Goal: Browse casually: Explore the website without a specific task or goal

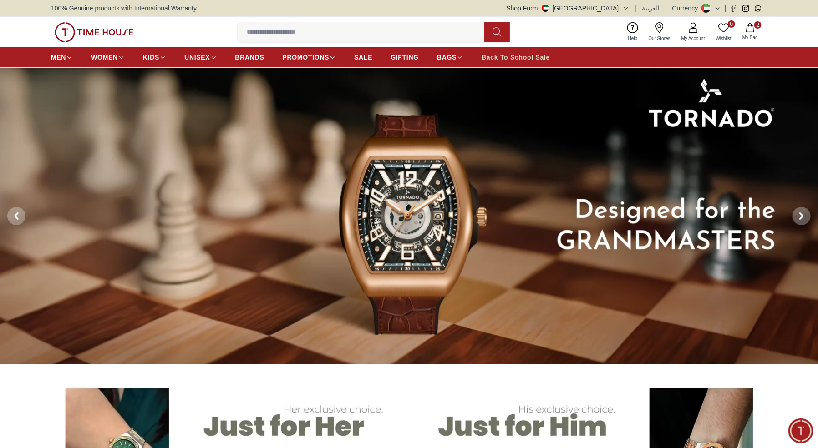
click at [535, 55] on span "Back To School Sale" at bounding box center [516, 57] width 68 height 9
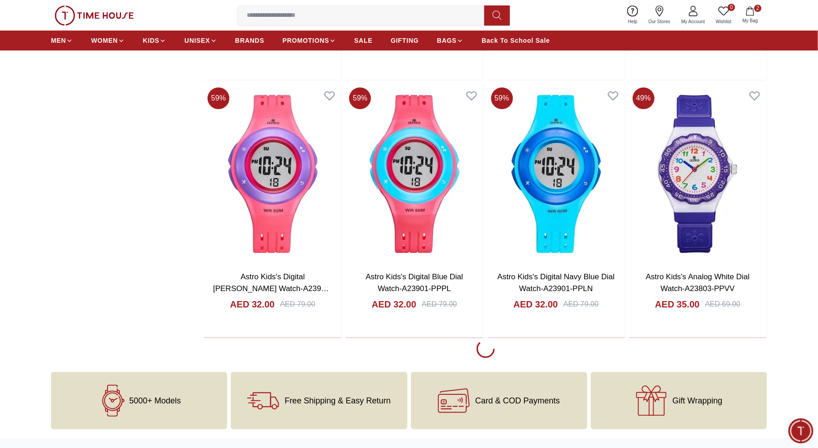
scroll to position [1346, 0]
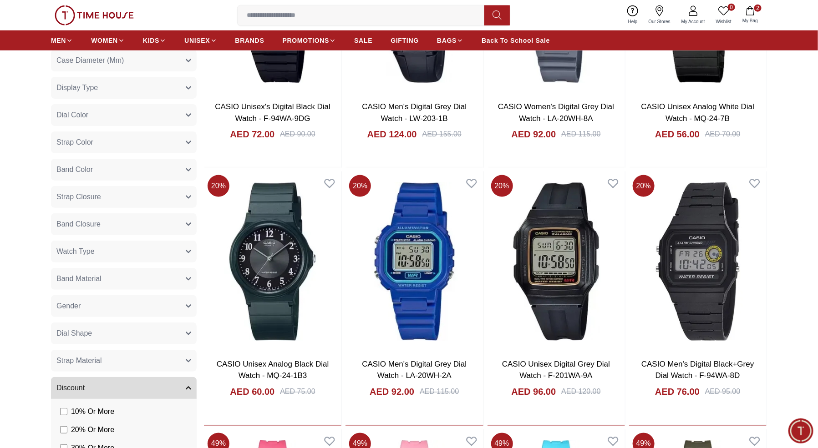
scroll to position [498, 0]
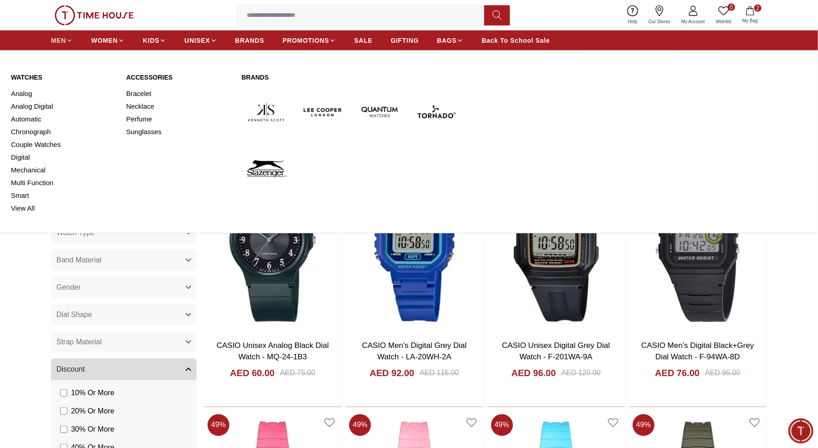
click at [58, 41] on span "MEN" at bounding box center [58, 40] width 15 height 9
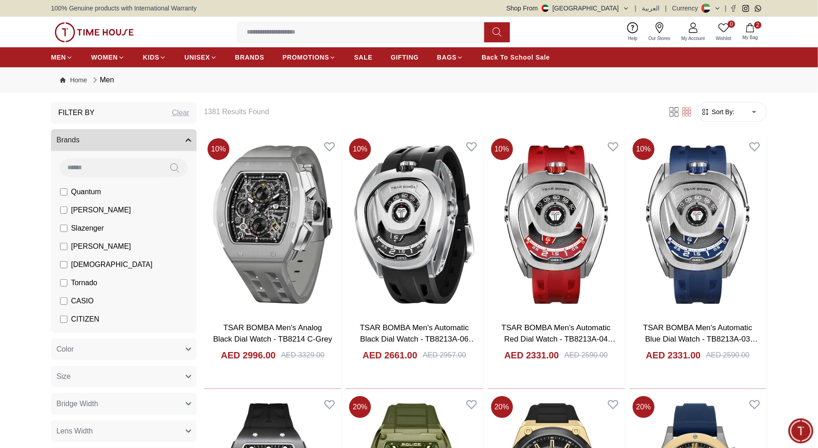
click at [187, 142] on icon "button" at bounding box center [188, 140] width 5 height 5
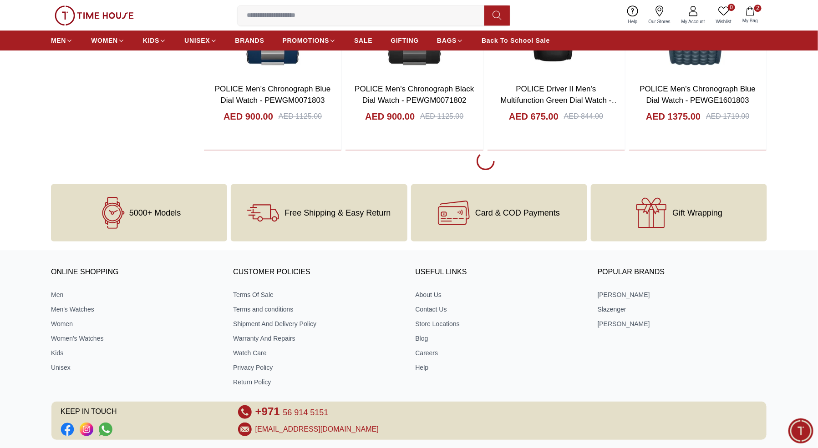
scroll to position [1273, 0]
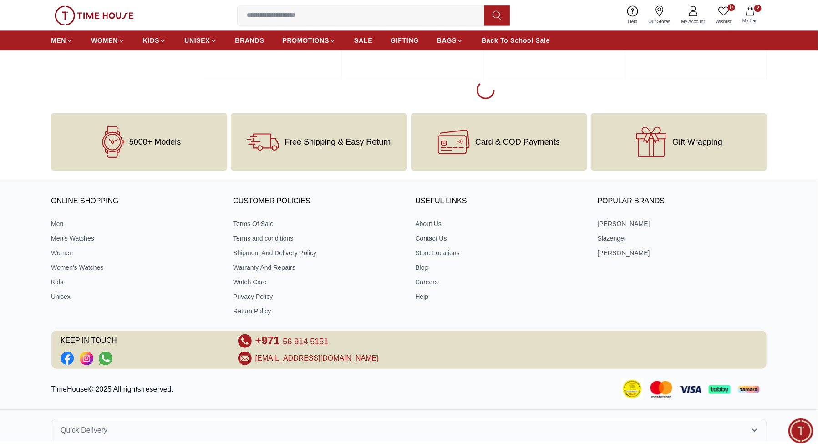
scroll to position [2634, 0]
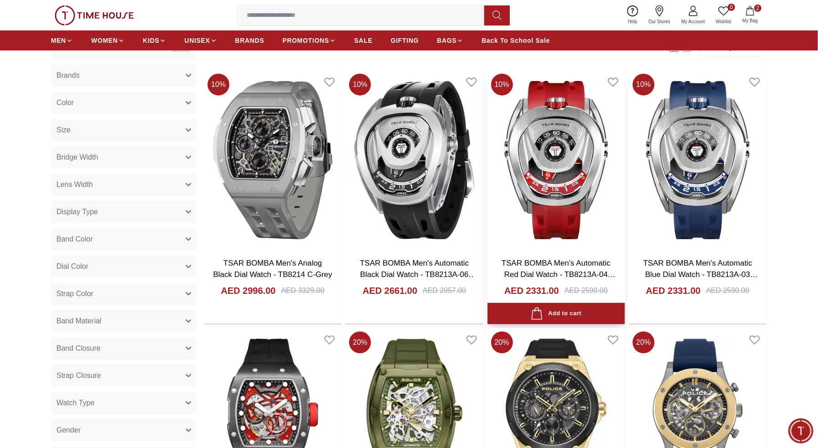
scroll to position [66, 0]
